Goal: Transaction & Acquisition: Purchase product/service

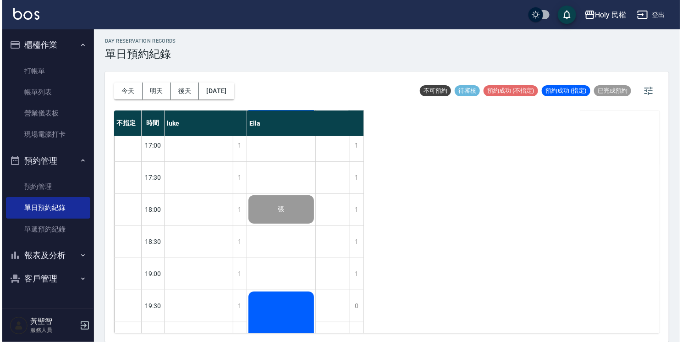
scroll to position [387, 0]
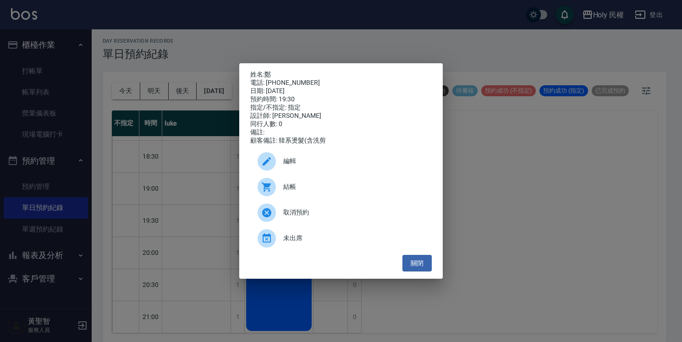
click at [303, 188] on span "結帳" at bounding box center [353, 187] width 141 height 10
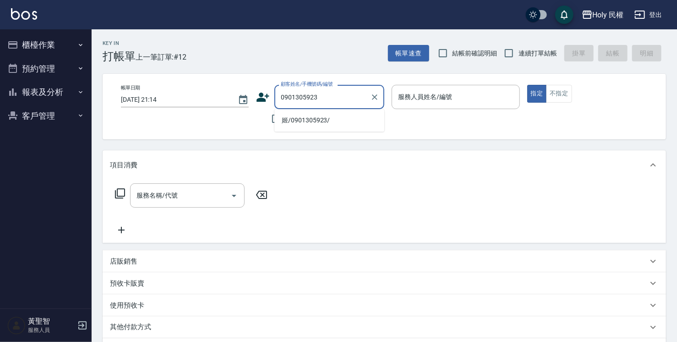
click at [311, 122] on li "姬/0901305923/" at bounding box center [330, 120] width 110 height 15
type input "姬/0901305923/"
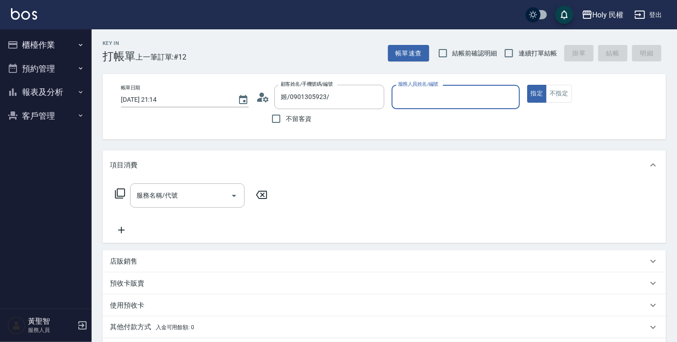
click at [440, 101] on input "服務人員姓名/編號" at bounding box center [456, 97] width 120 height 16
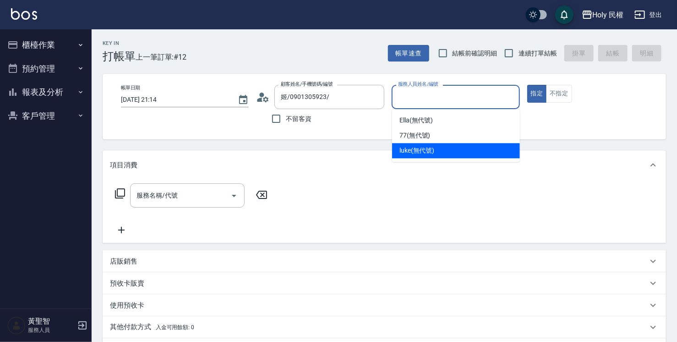
click at [424, 150] on span "luke (無代號)" at bounding box center [417, 151] width 35 height 10
type input "luke(無代號)"
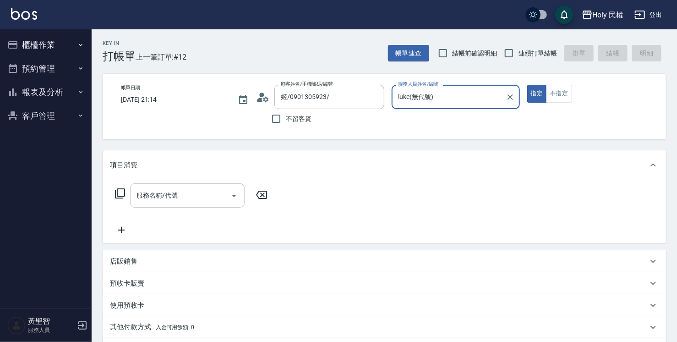
click at [154, 207] on div "服務名稱/代號" at bounding box center [187, 195] width 115 height 24
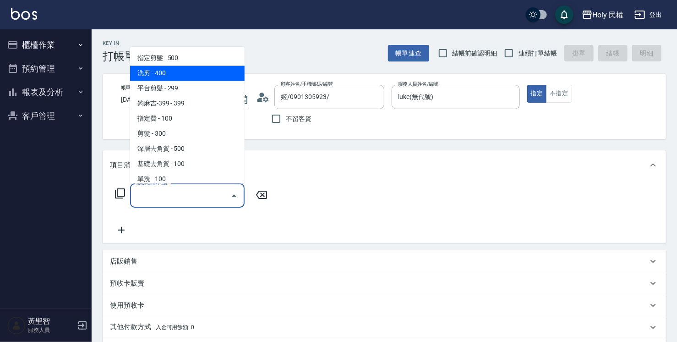
click at [163, 71] on span "洗剪 - 400" at bounding box center [187, 73] width 115 height 15
type input "洗剪(3)"
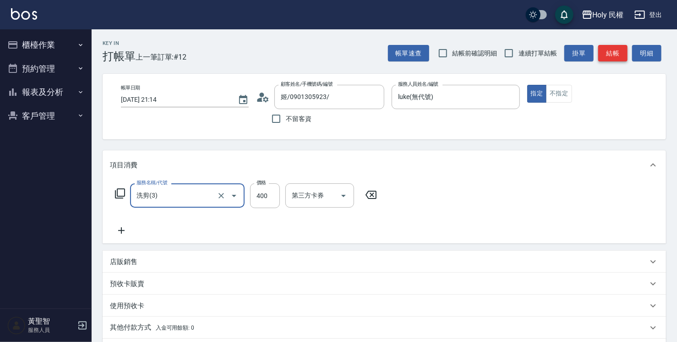
click at [610, 51] on button "結帳" at bounding box center [613, 53] width 29 height 17
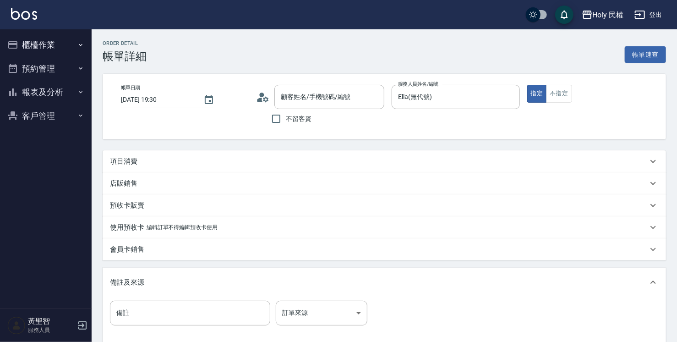
type input "鄭/0963020150/"
click at [306, 156] on div "項目消費" at bounding box center [385, 161] width 564 height 22
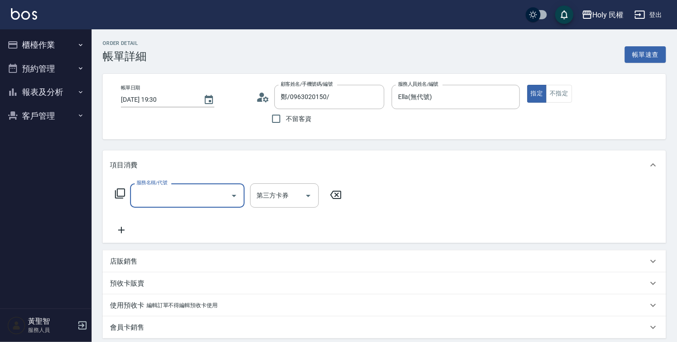
click at [218, 202] on input "服務名稱/代號" at bounding box center [180, 195] width 93 height 16
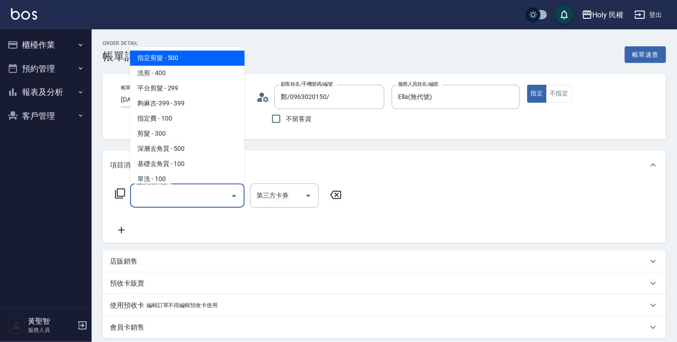
click at [178, 56] on span "指定剪髮 - 500" at bounding box center [187, 57] width 115 height 15
type input "指定剪髮(1)"
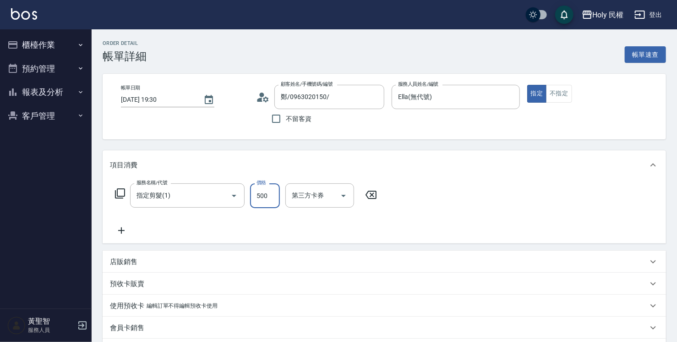
click at [267, 197] on input "500" at bounding box center [265, 195] width 30 height 25
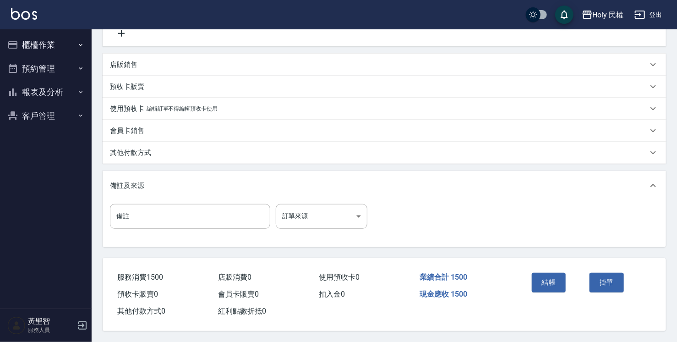
scroll to position [200, 0]
type input "1500"
click at [324, 216] on body "Holy 民權 登出 櫃檯作業 打帳單 帳單列表 營業儀表板 現場電腦打卡 預約管理 預約管理 單日預約紀錄 單週預約紀錄 報表及分析 報表目錄 店家日報表 …" at bounding box center [338, 72] width 677 height 539
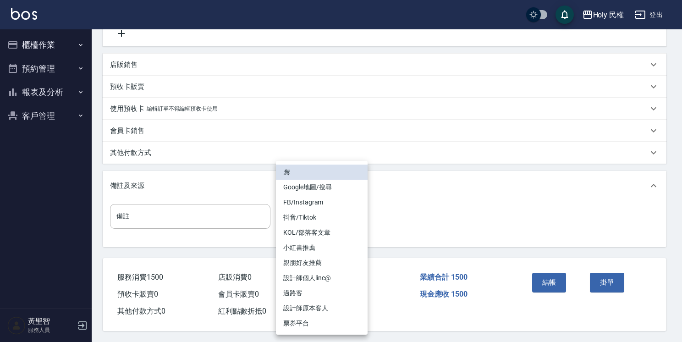
click at [336, 312] on li "設計師原本客人" at bounding box center [322, 308] width 92 height 15
type input "設計師原本客人"
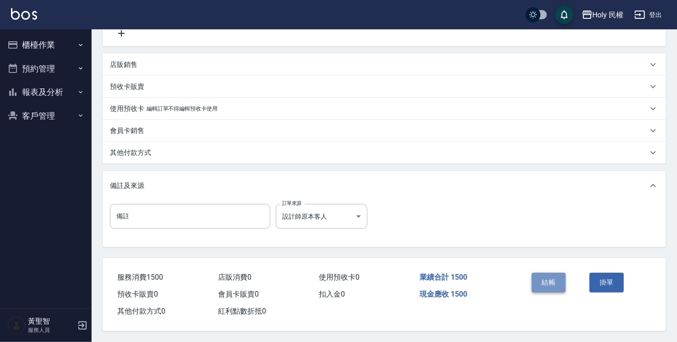
click at [545, 278] on button "結帳" at bounding box center [549, 282] width 34 height 19
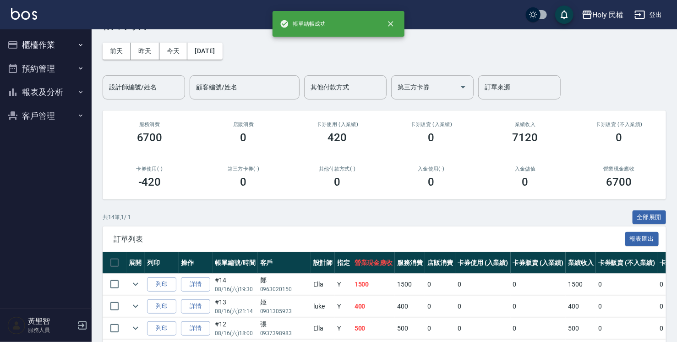
scroll to position [46, 0]
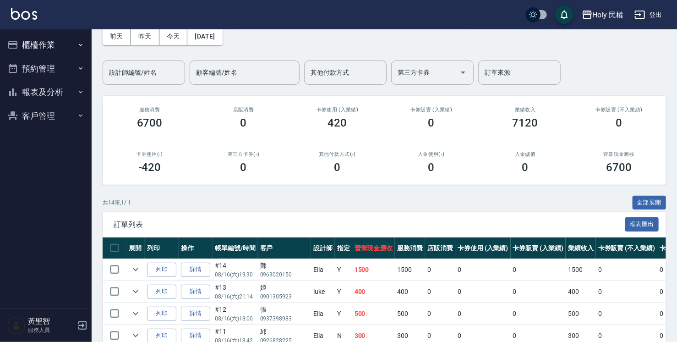
click at [24, 68] on button "預約管理" at bounding box center [46, 69] width 84 height 24
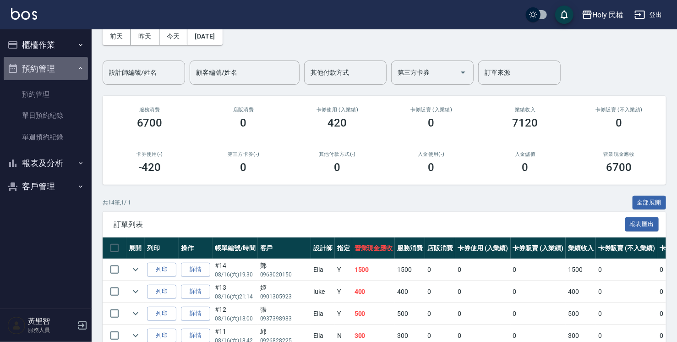
click at [24, 68] on button "預約管理" at bounding box center [46, 69] width 84 height 24
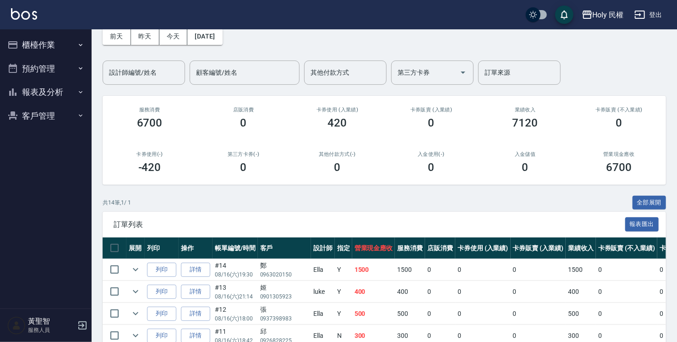
click at [33, 54] on button "櫃檯作業" at bounding box center [46, 45] width 84 height 24
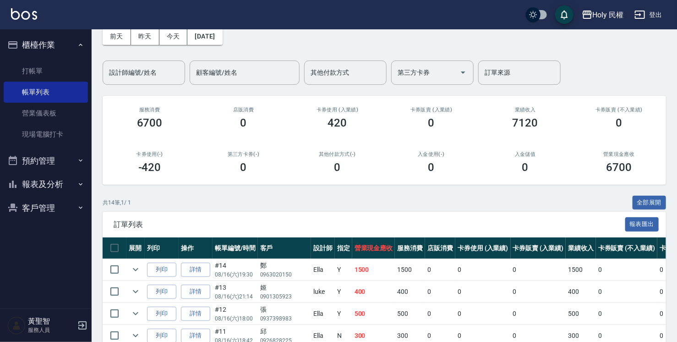
click at [33, 54] on button "櫃檯作業" at bounding box center [46, 45] width 84 height 24
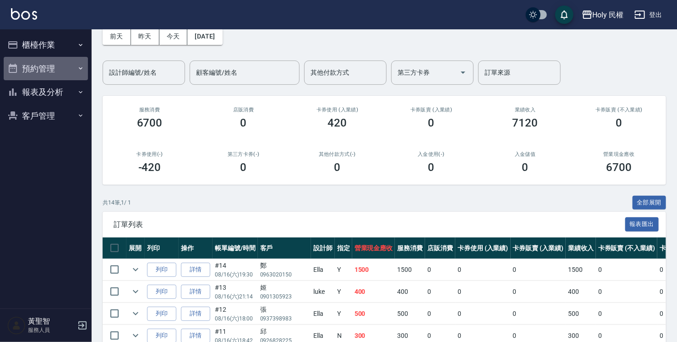
click at [45, 71] on button "預約管理" at bounding box center [46, 69] width 84 height 24
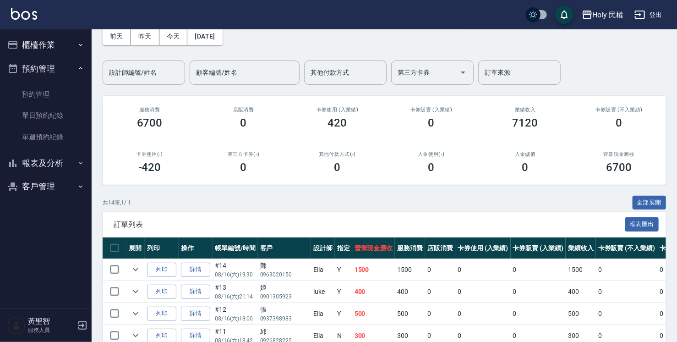
click at [55, 50] on button "櫃檯作業" at bounding box center [46, 45] width 84 height 24
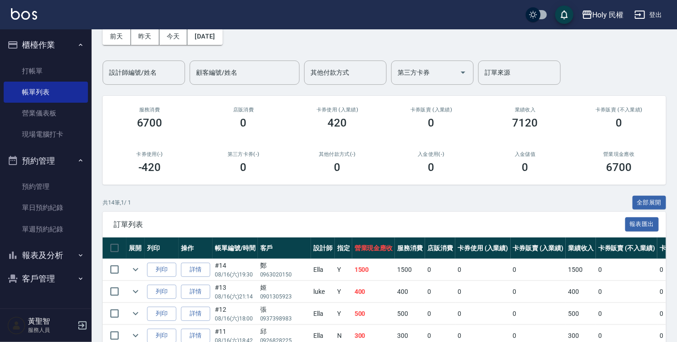
click at [480, 26] on div "Holy 民權 登出" at bounding box center [338, 14] width 677 height 29
click at [479, 36] on div "前天 昨天 今天 2025/08/16 設計師編號/姓名 設計師編號/姓名 顧客編號/姓名 顧客編號/姓名 其他付款方式 其他付款方式 第三方卡券 第三方卡券…" at bounding box center [385, 51] width 564 height 68
